Goal: Task Accomplishment & Management: Use online tool/utility

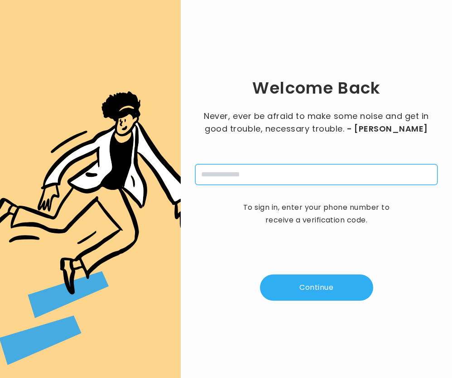
click at [252, 178] on input "tel" at bounding box center [316, 174] width 242 height 21
type input "**********"
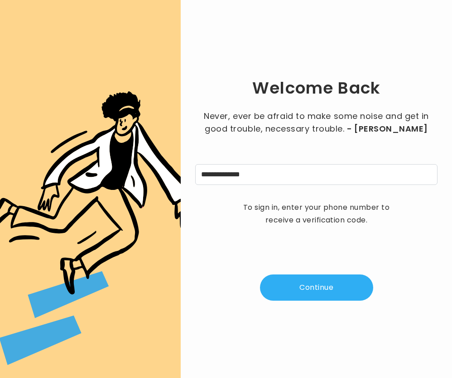
click at [306, 280] on button "Continue" at bounding box center [316, 288] width 113 height 26
type input "*"
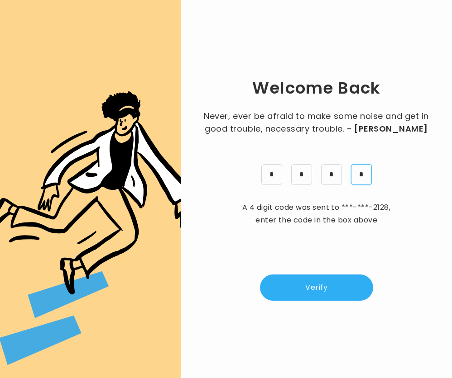
type input "*"
click at [303, 297] on button "Verify" at bounding box center [316, 288] width 113 height 26
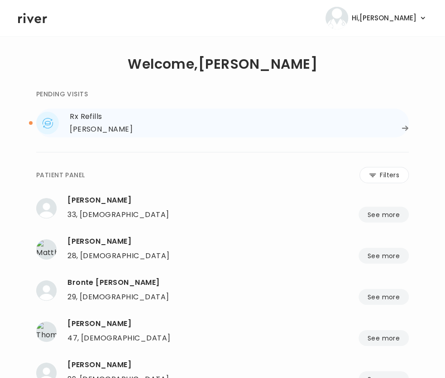
click at [134, 118] on div "Rx Refills" at bounding box center [239, 116] width 339 height 13
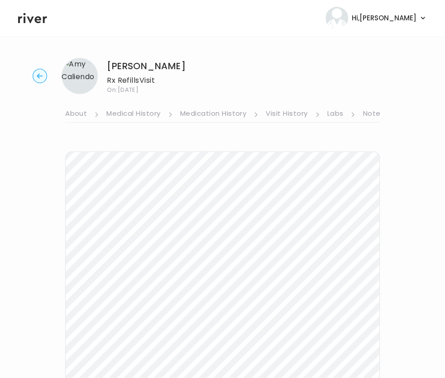
scroll to position [70, 0]
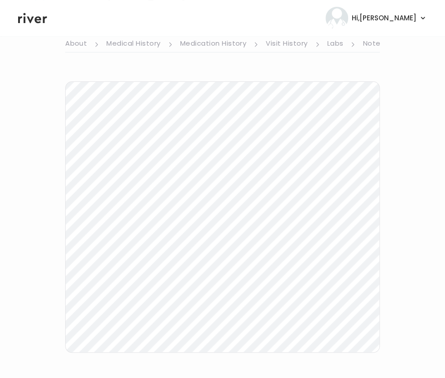
click at [286, 43] on link "Visit History" at bounding box center [287, 44] width 42 height 14
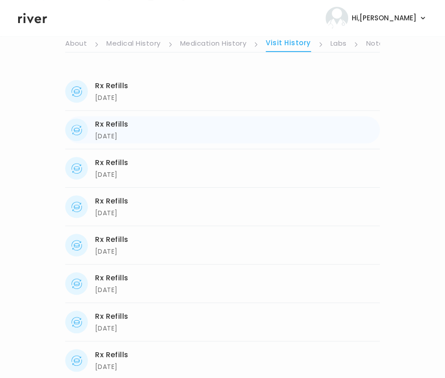
click at [115, 131] on div "[DATE]" at bounding box center [111, 136] width 33 height 11
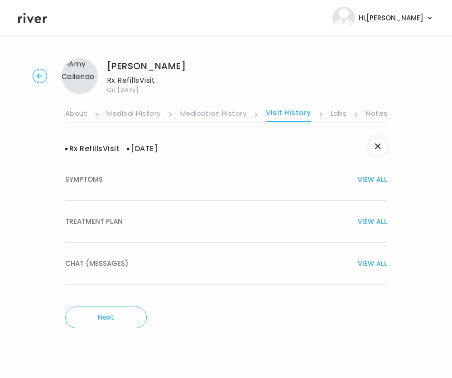
click at [100, 219] on span "TREATMENT PLAN" at bounding box center [93, 221] width 57 height 13
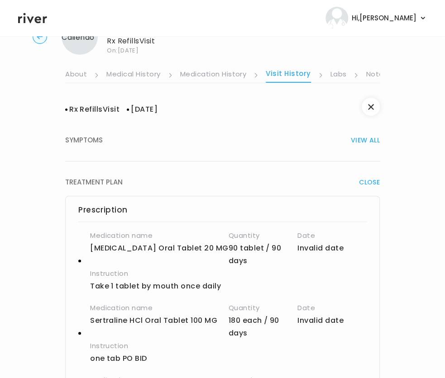
scroll to position [35, 0]
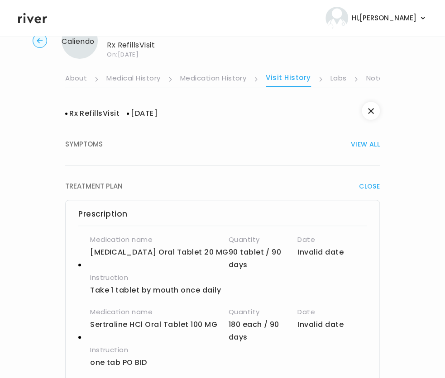
click at [35, 43] on circle "button" at bounding box center [40, 41] width 14 height 14
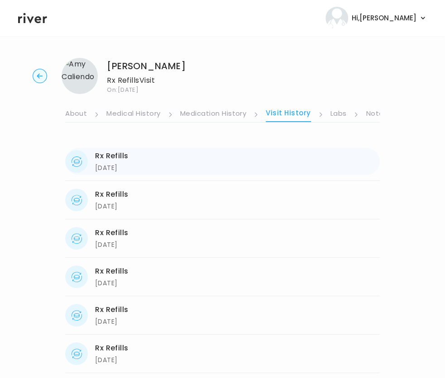
click at [127, 159] on div "Rx Refills" at bounding box center [111, 156] width 33 height 13
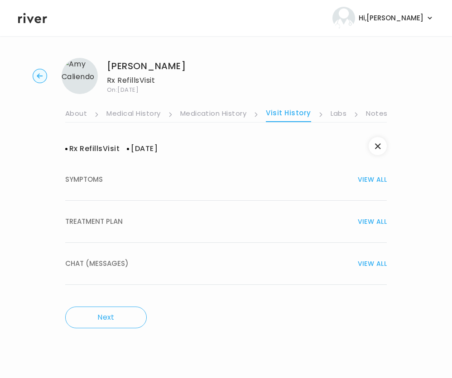
click at [119, 224] on span "TREATMENT PLAN" at bounding box center [93, 221] width 57 height 13
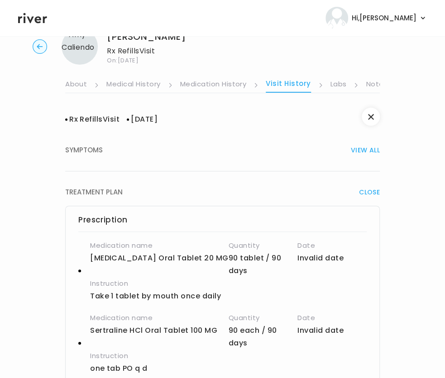
scroll to position [0, 175]
click at [299, 85] on link "Chat" at bounding box center [300, 85] width 18 height 14
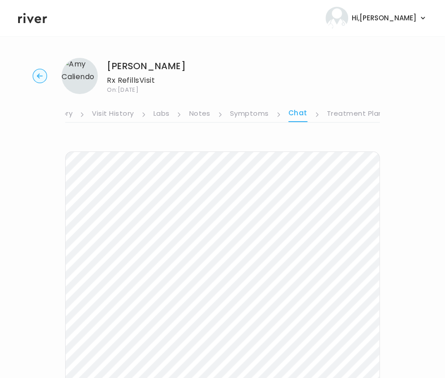
click at [35, 76] on circle "button" at bounding box center [40, 76] width 14 height 14
